Goal: Book appointment/travel/reservation

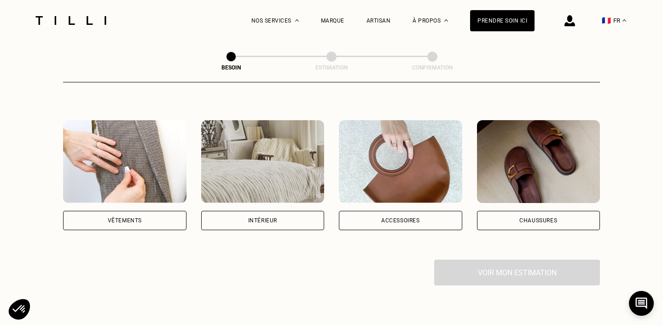
click at [140, 197] on div "Vêtements" at bounding box center [124, 175] width 123 height 110
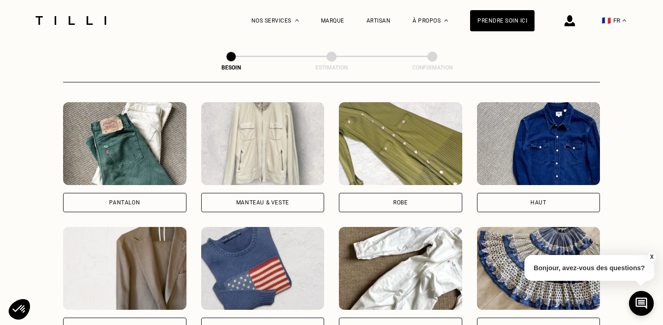
scroll to position [420, 0]
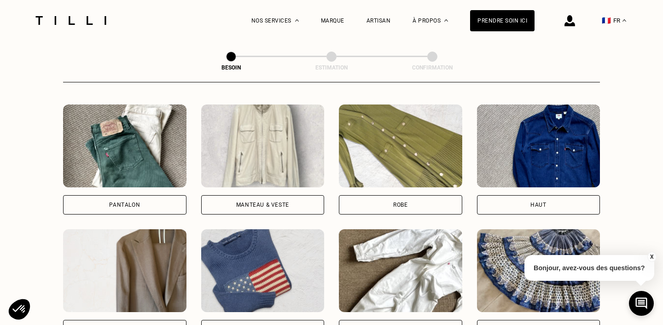
click at [248, 143] on img at bounding box center [262, 146] width 123 height 83
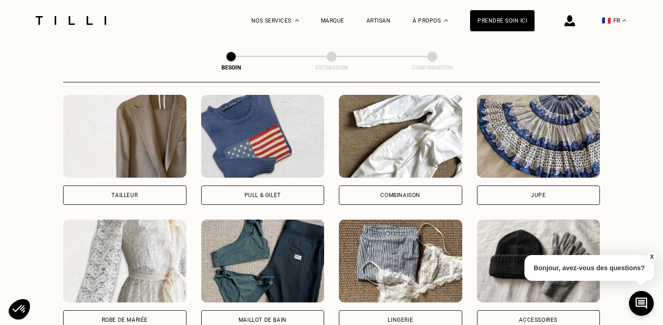
scroll to position [554, 0]
click at [119, 126] on img at bounding box center [124, 136] width 123 height 83
select select "FR"
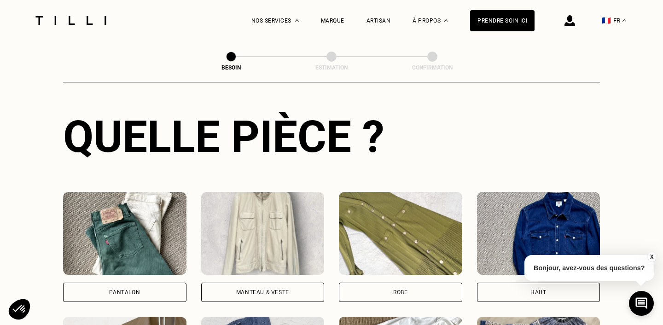
scroll to position [308, 0]
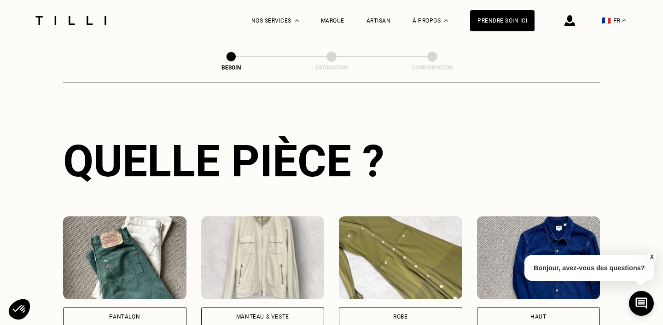
click at [244, 249] on img at bounding box center [262, 257] width 123 height 83
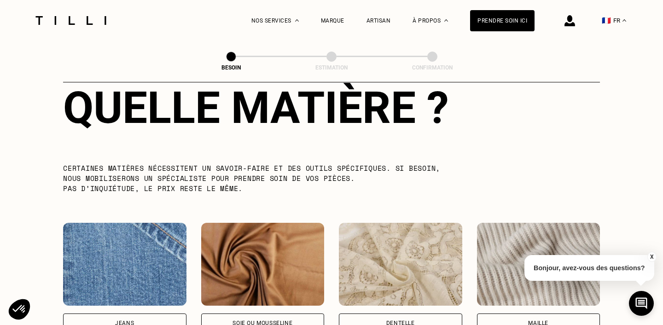
scroll to position [991, 0]
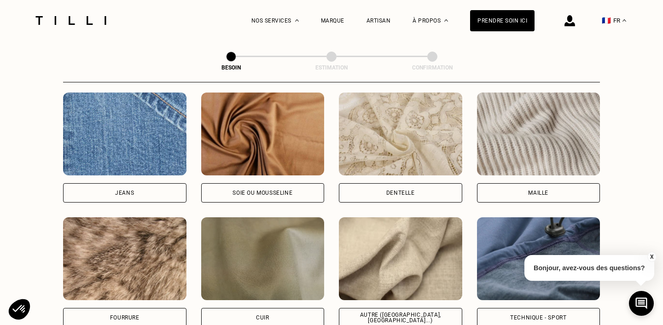
click at [531, 128] on img at bounding box center [538, 134] width 123 height 83
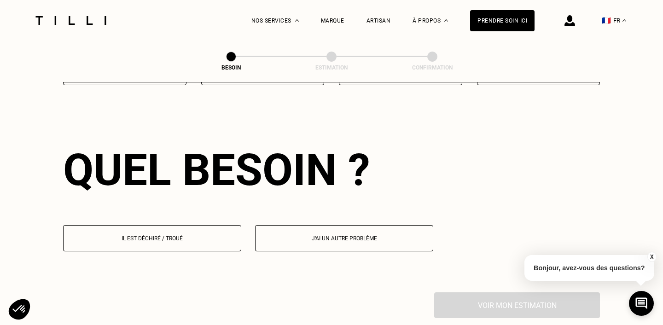
scroll to position [1234, 0]
click at [214, 225] on button "Il est déchiré / troué" at bounding box center [152, 238] width 178 height 26
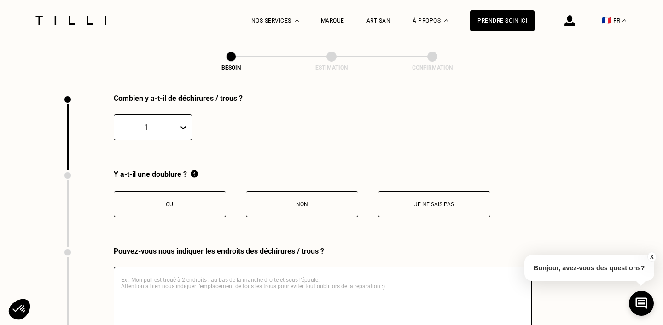
scroll to position [1443, 0]
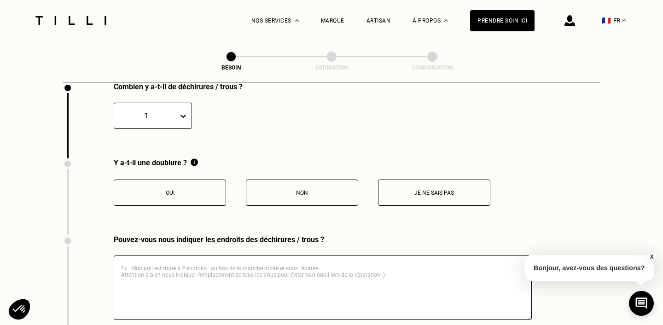
click at [201, 180] on button "Oui" at bounding box center [170, 193] width 112 height 26
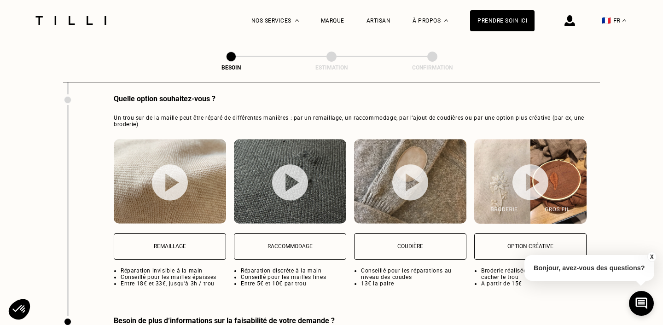
scroll to position [1699, 0]
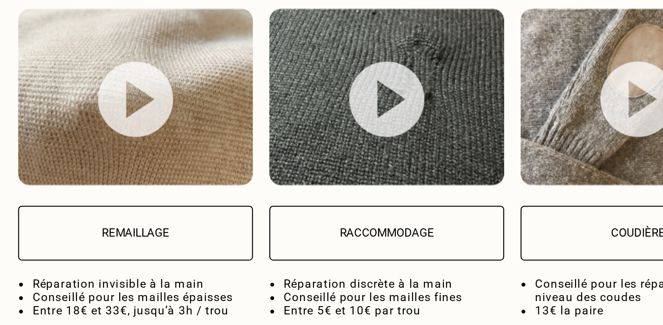
click at [286, 168] on img at bounding box center [290, 181] width 36 height 36
select select "FR"
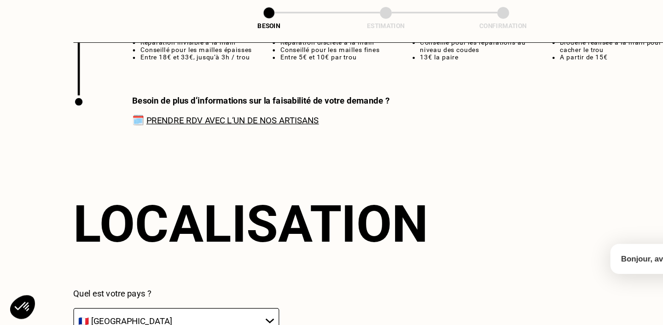
scroll to position [1888, 0]
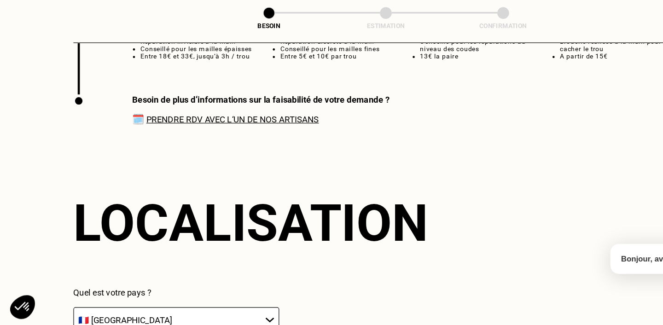
click at [195, 144] on link "Prendre RDV avec l‘un de nos artisans" at bounding box center [200, 148] width 148 height 9
